Goal: Information Seeking & Learning: Stay updated

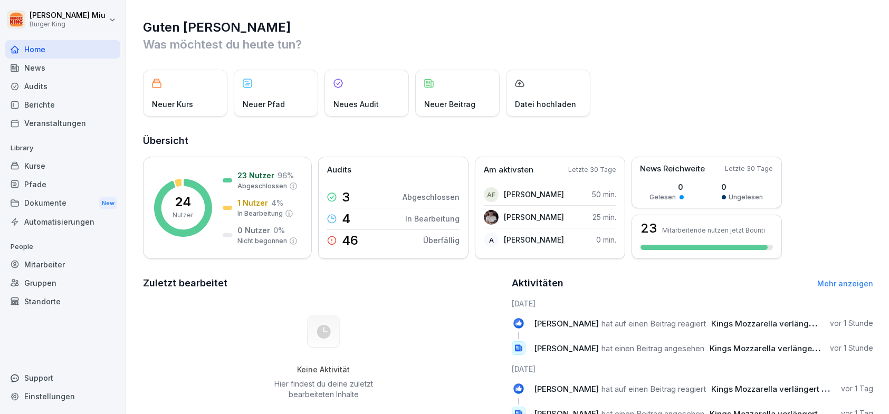
click at [39, 70] on div "News" at bounding box center [62, 68] width 115 height 18
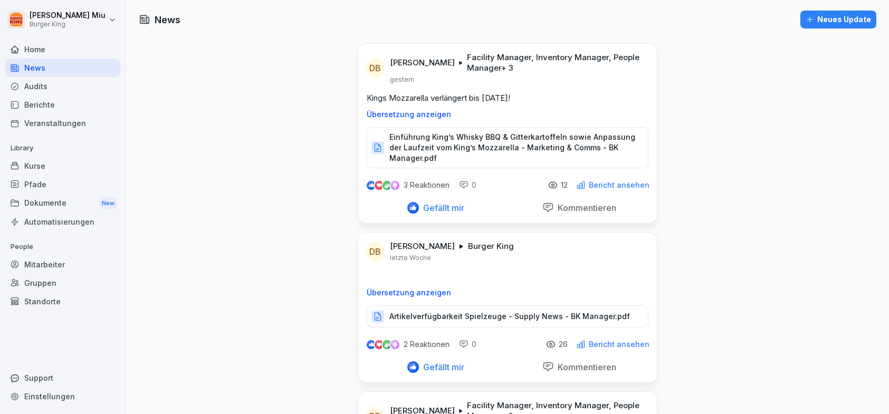
click at [467, 56] on p "Facility Manager, Inventory Manager, People Manager + 3" at bounding box center [555, 62] width 177 height 21
click at [467, 60] on p "Facility Manager, Inventory Manager, People Manager + 3" at bounding box center [555, 62] width 177 height 21
click at [470, 139] on p "Einführung King’s Whisky BBQ & Gitterkartoffeln sowie Anpassung der Laufzeit vo…" at bounding box center [513, 148] width 248 height 32
click at [502, 317] on p "Artikelverfügbarkeit Spielzeuge - Supply News - BK Manager.pdf" at bounding box center [509, 316] width 241 height 11
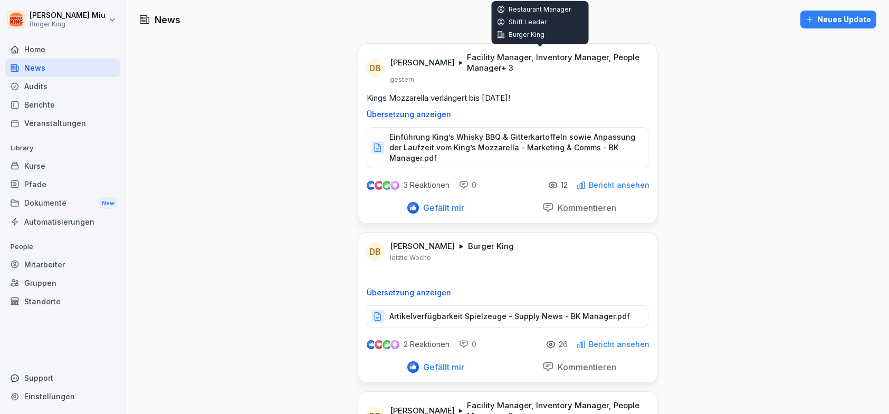
click at [499, 22] on icon at bounding box center [501, 22] width 8 height 8
click at [467, 61] on p "Facility Manager, Inventory Manager, People Manager + 3" at bounding box center [555, 62] width 177 height 21
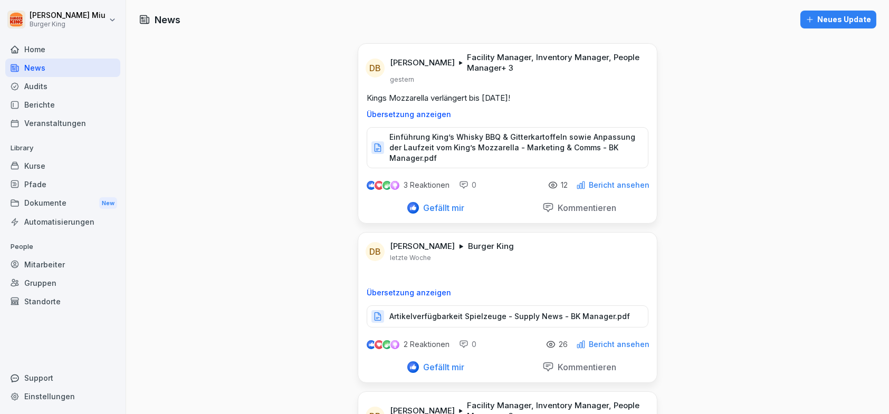
click at [467, 60] on p "Facility Manager, Inventory Manager, People Manager + 3" at bounding box center [555, 62] width 177 height 21
click at [555, 75] on div "[PERSON_NAME] Facility Manager, Inventory Manager, People Manager + 3 gestern" at bounding box center [517, 68] width 254 height 32
click at [397, 113] on p "Übersetzung anzeigen" at bounding box center [508, 114] width 282 height 8
click at [397, 113] on p "Original anzeigen" at bounding box center [508, 114] width 282 height 8
